Goal: Check status: Check status

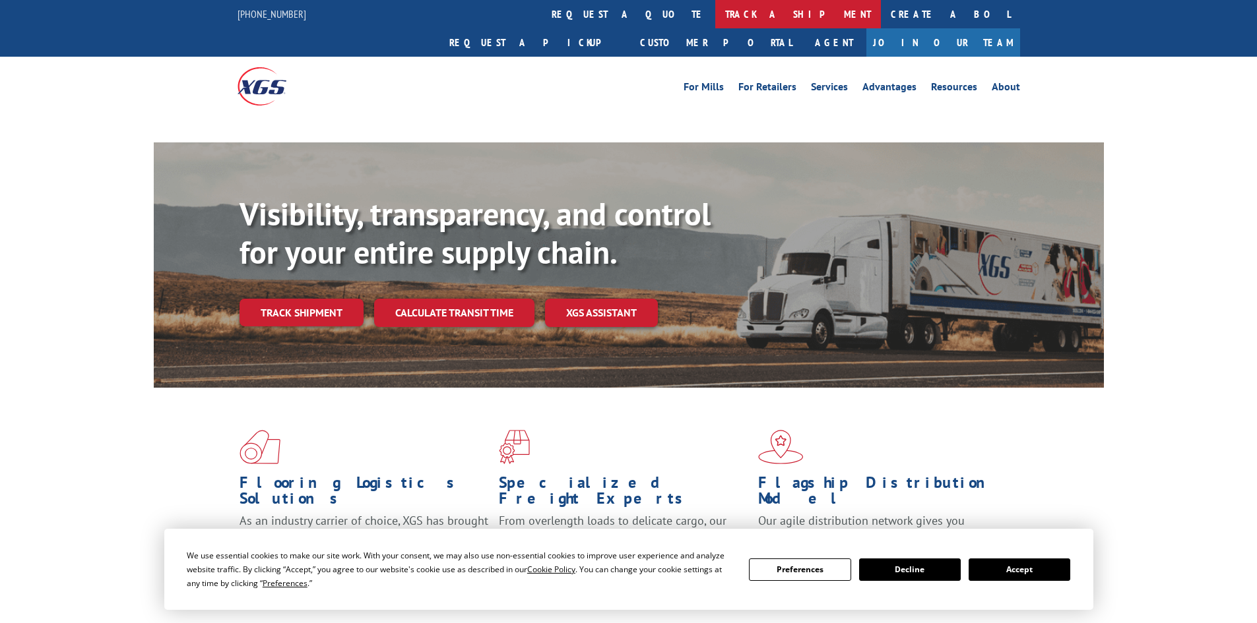
click at [715, 16] on link "track a shipment" at bounding box center [798, 14] width 166 height 28
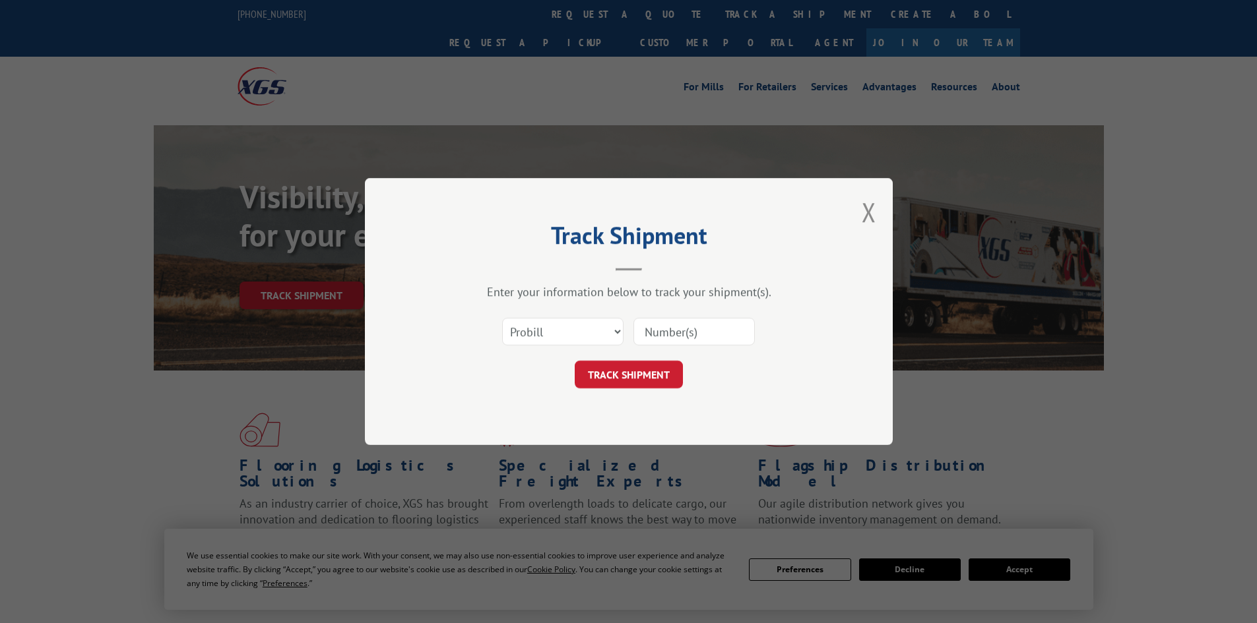
click at [550, 335] on select "Select category... Probill BOL PO" at bounding box center [562, 332] width 121 height 28
select select "bol"
click at [502, 318] on select "Select category... Probill BOL PO" at bounding box center [562, 332] width 121 height 28
click at [656, 325] on input at bounding box center [693, 332] width 121 height 28
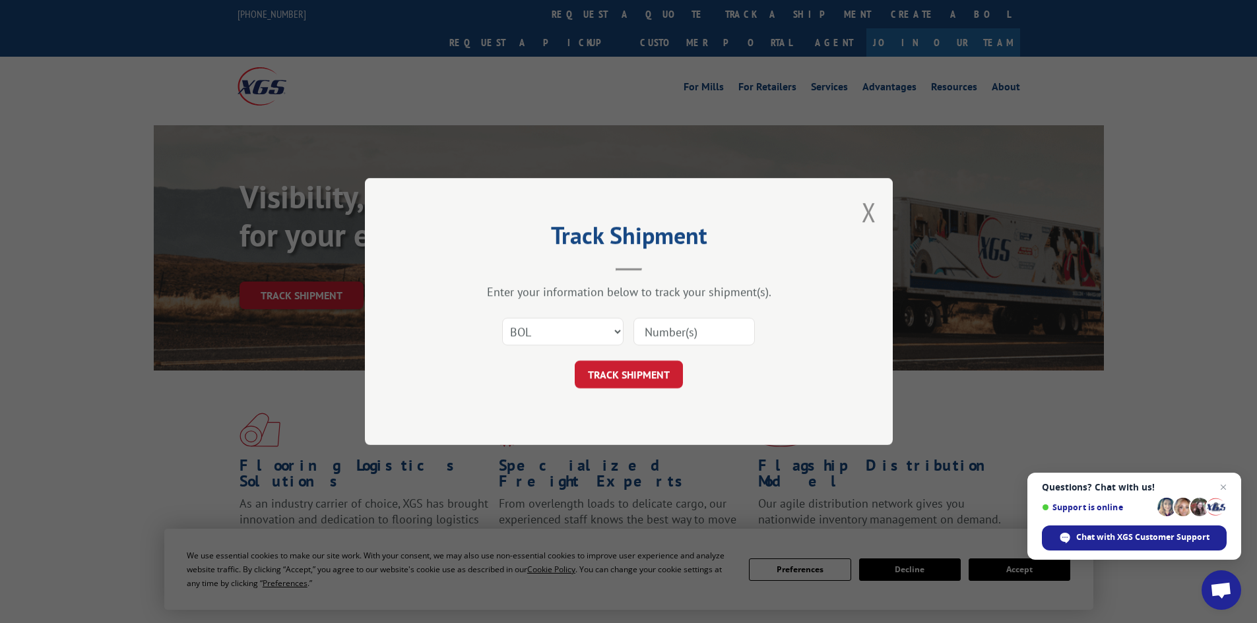
paste input "481668"
type input "481668"
click at [639, 366] on button "TRACK SHIPMENT" at bounding box center [629, 375] width 108 height 28
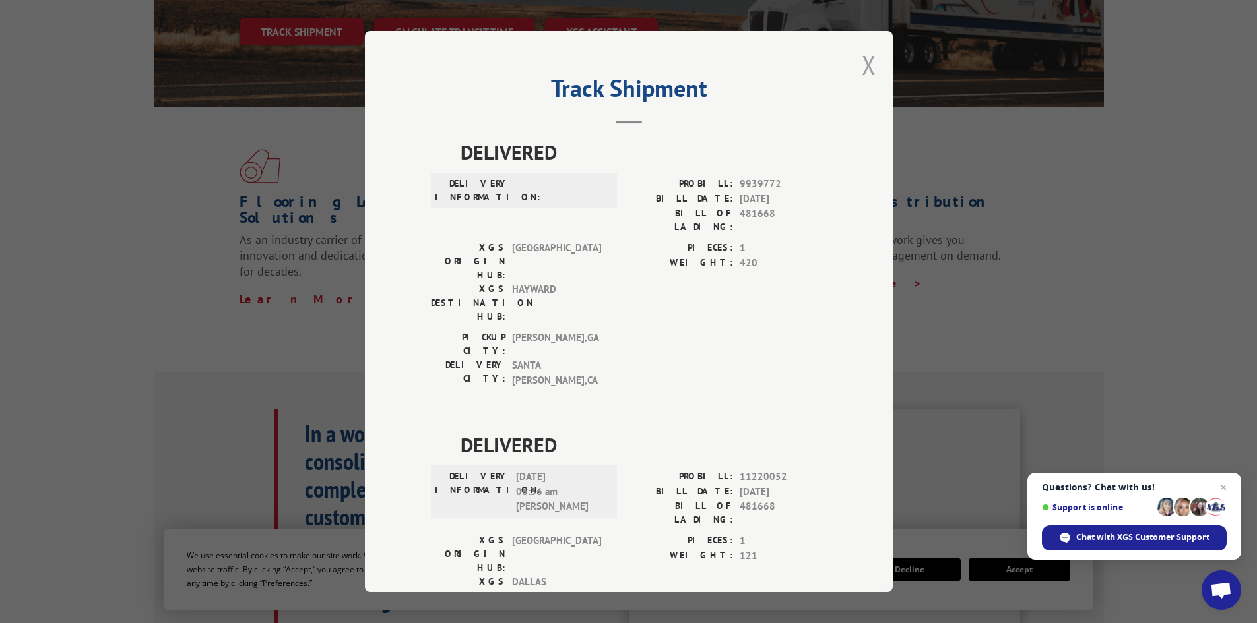
click at [862, 67] on button "Close modal" at bounding box center [869, 65] width 15 height 35
